Goal: Task Accomplishment & Management: Manage account settings

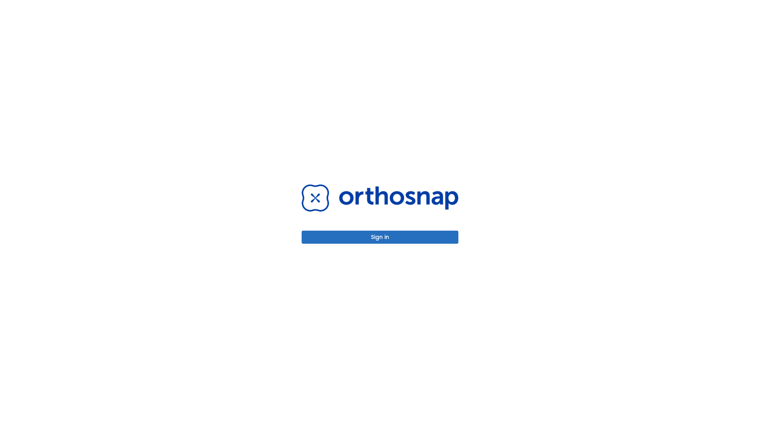
click at [380, 237] on button "Sign in" at bounding box center [380, 237] width 157 height 13
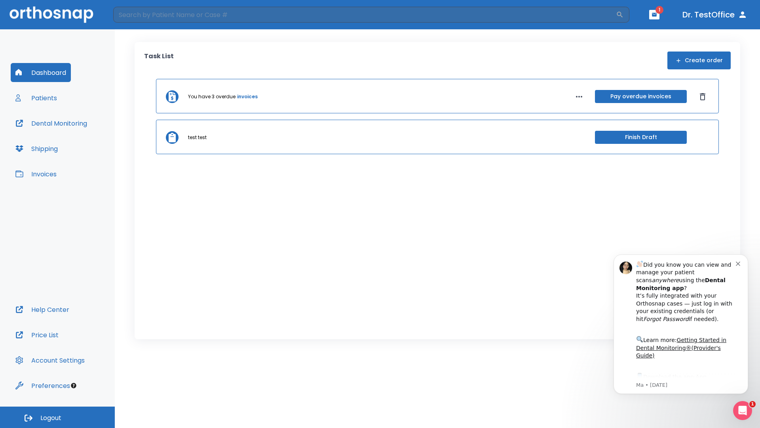
click at [57, 417] on span "Logout" at bounding box center [50, 417] width 21 height 9
